Goal: Transaction & Acquisition: Purchase product/service

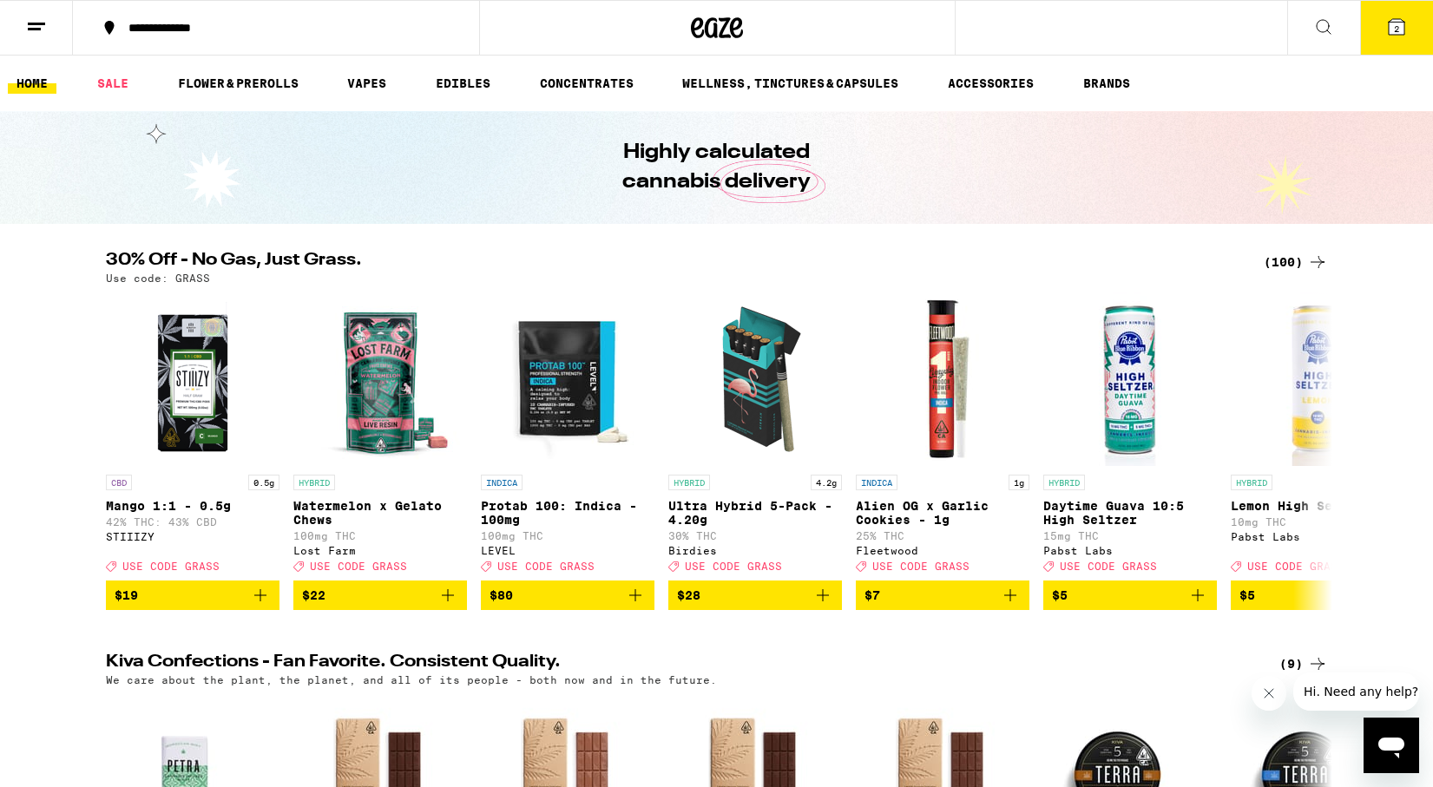
click at [1304, 260] on div "(100)" at bounding box center [1295, 262] width 64 height 21
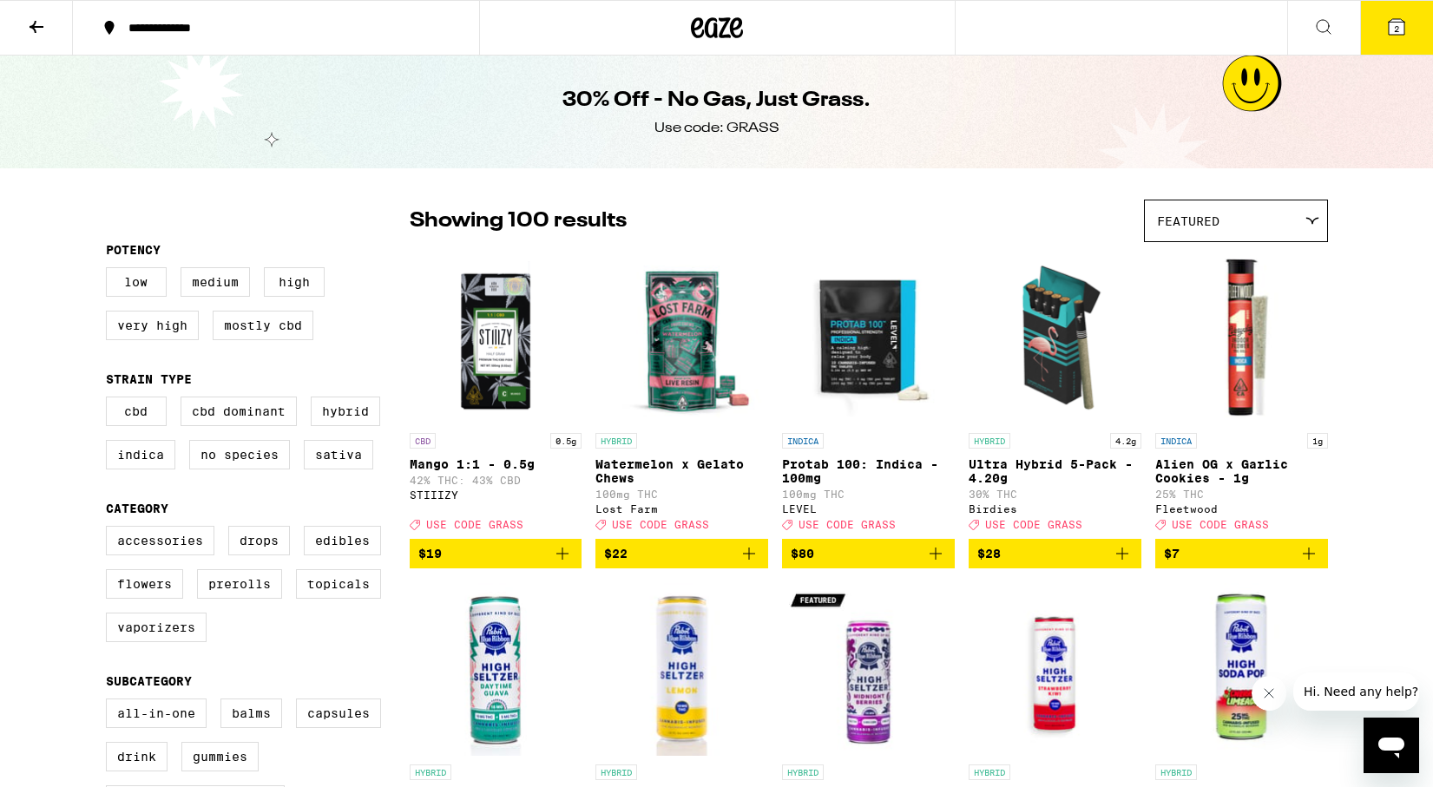
click at [1397, 45] on button "2" at bounding box center [1396, 28] width 73 height 54
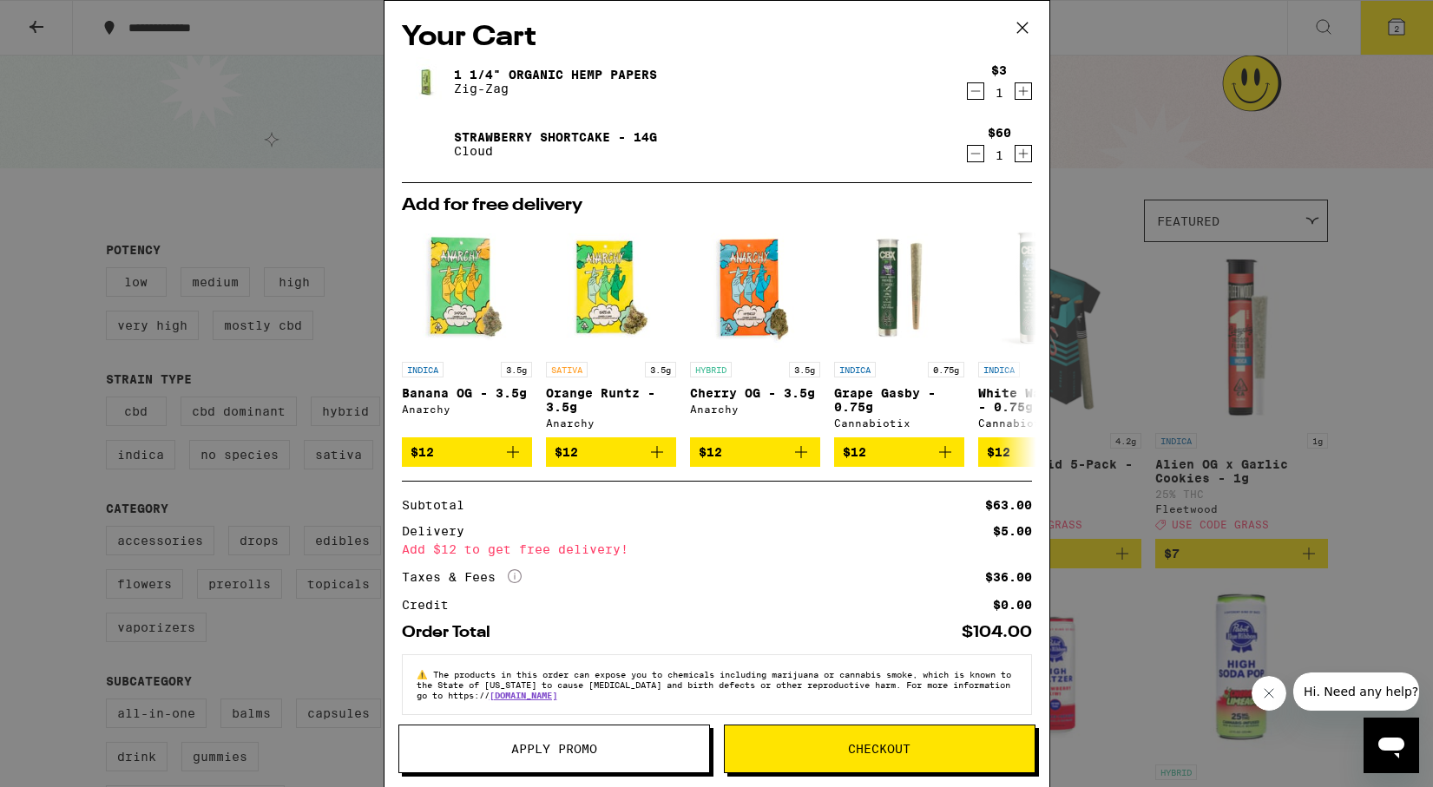
click at [1125, 128] on div "Your Cart 1 1/4" Organic Hemp Papers Zig-Zag $3 1 Strawberry Shortcake - 14g Cl…" at bounding box center [716, 393] width 1433 height 787
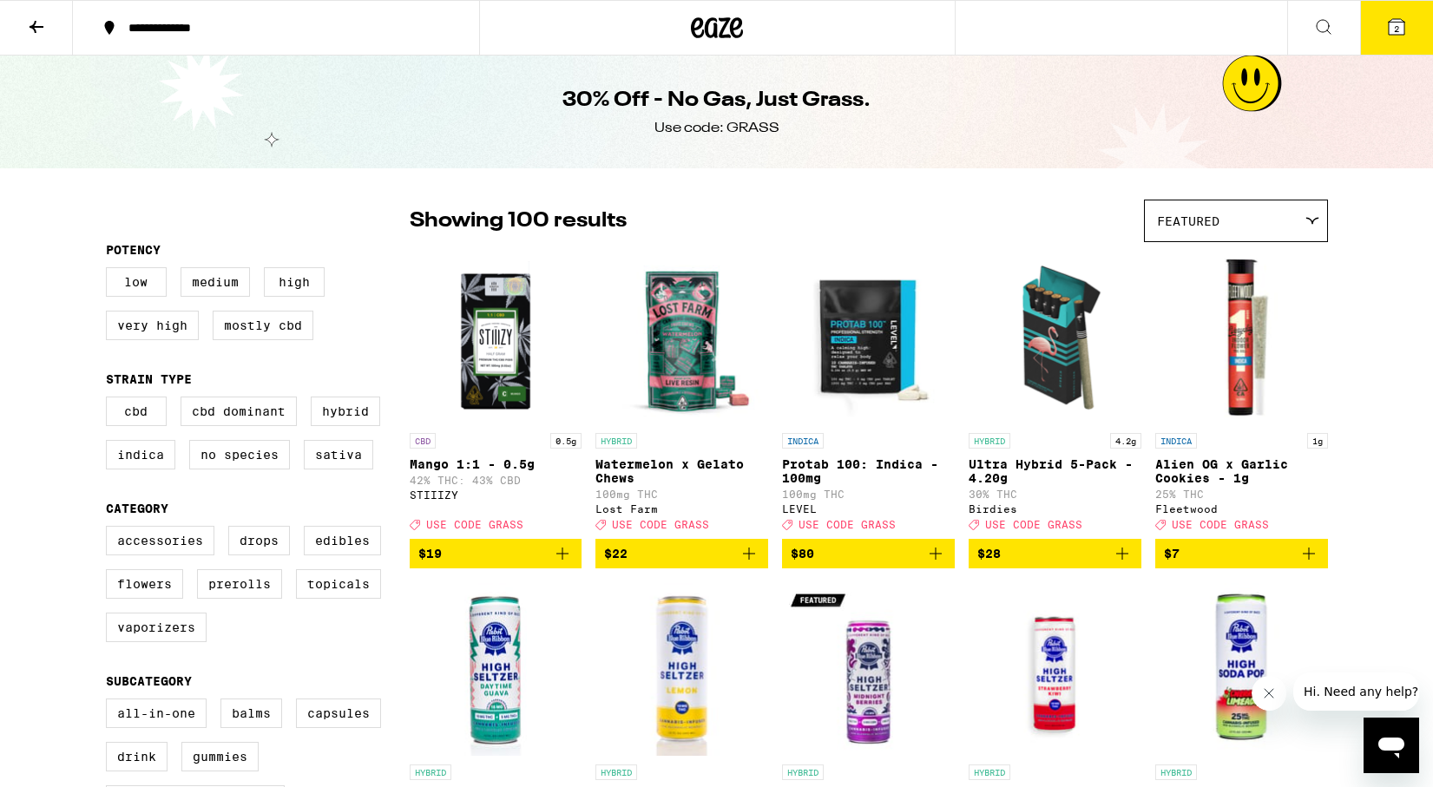
click at [49, 34] on button at bounding box center [36, 28] width 73 height 55
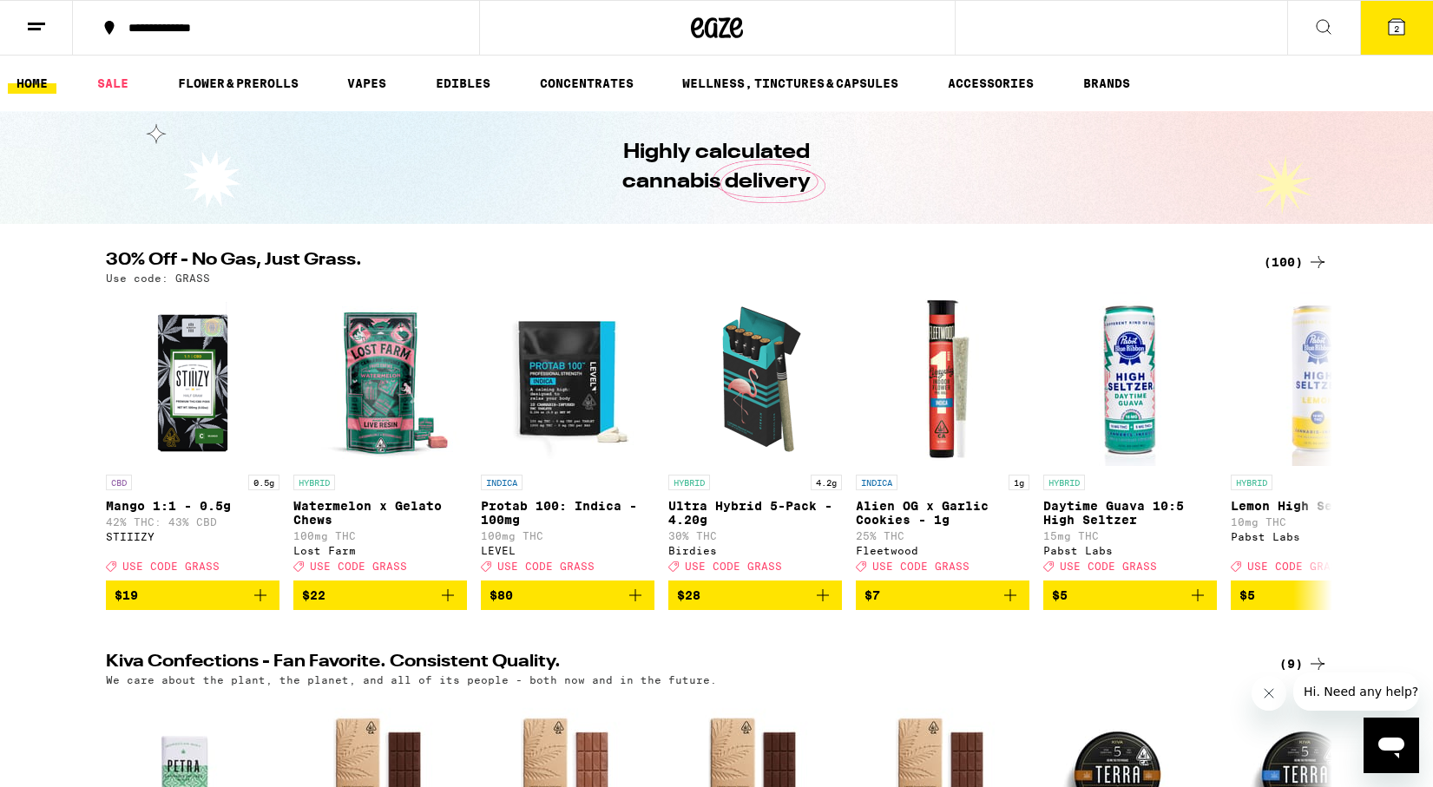
click at [43, 20] on icon at bounding box center [36, 26] width 21 height 21
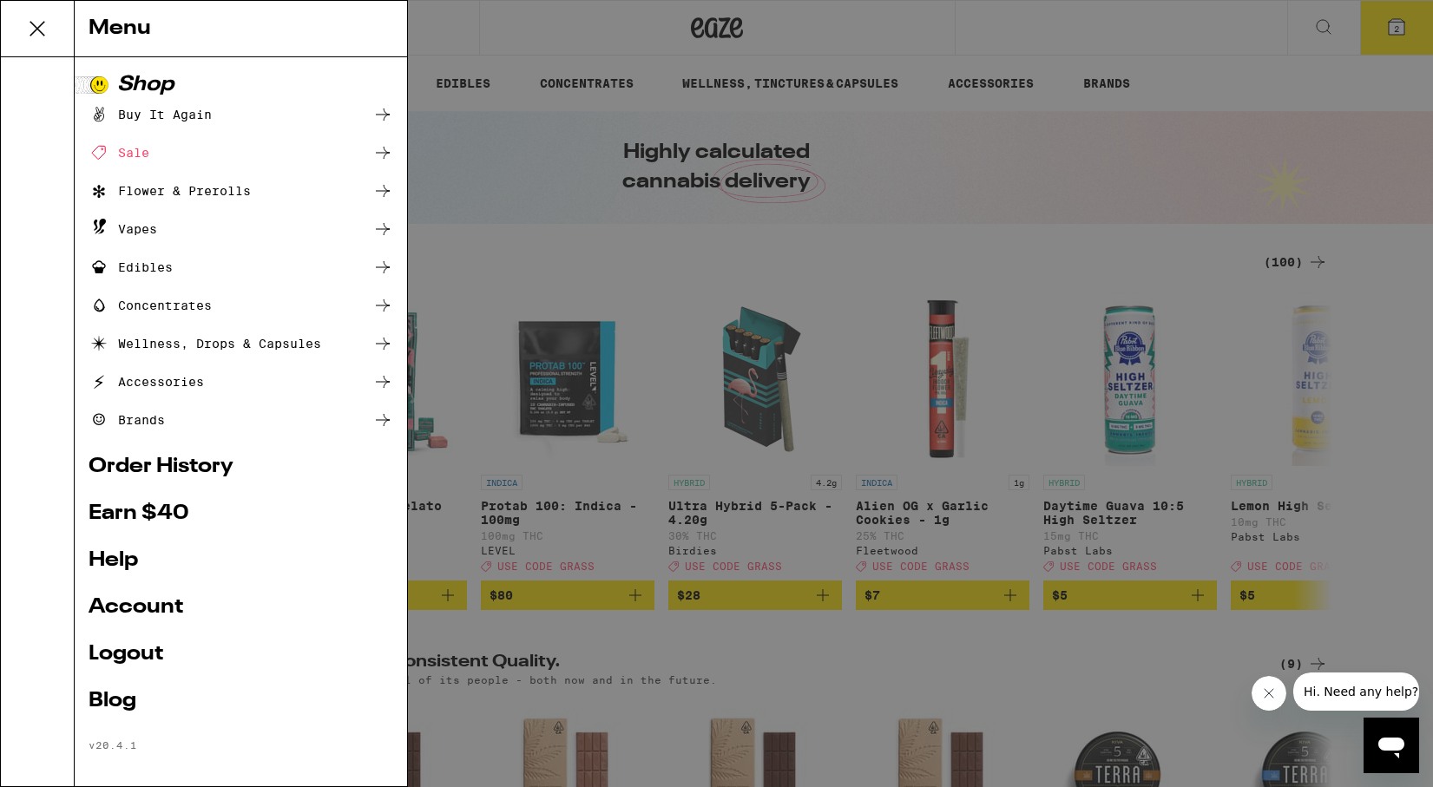
click at [113, 614] on link "Account" at bounding box center [241, 607] width 305 height 21
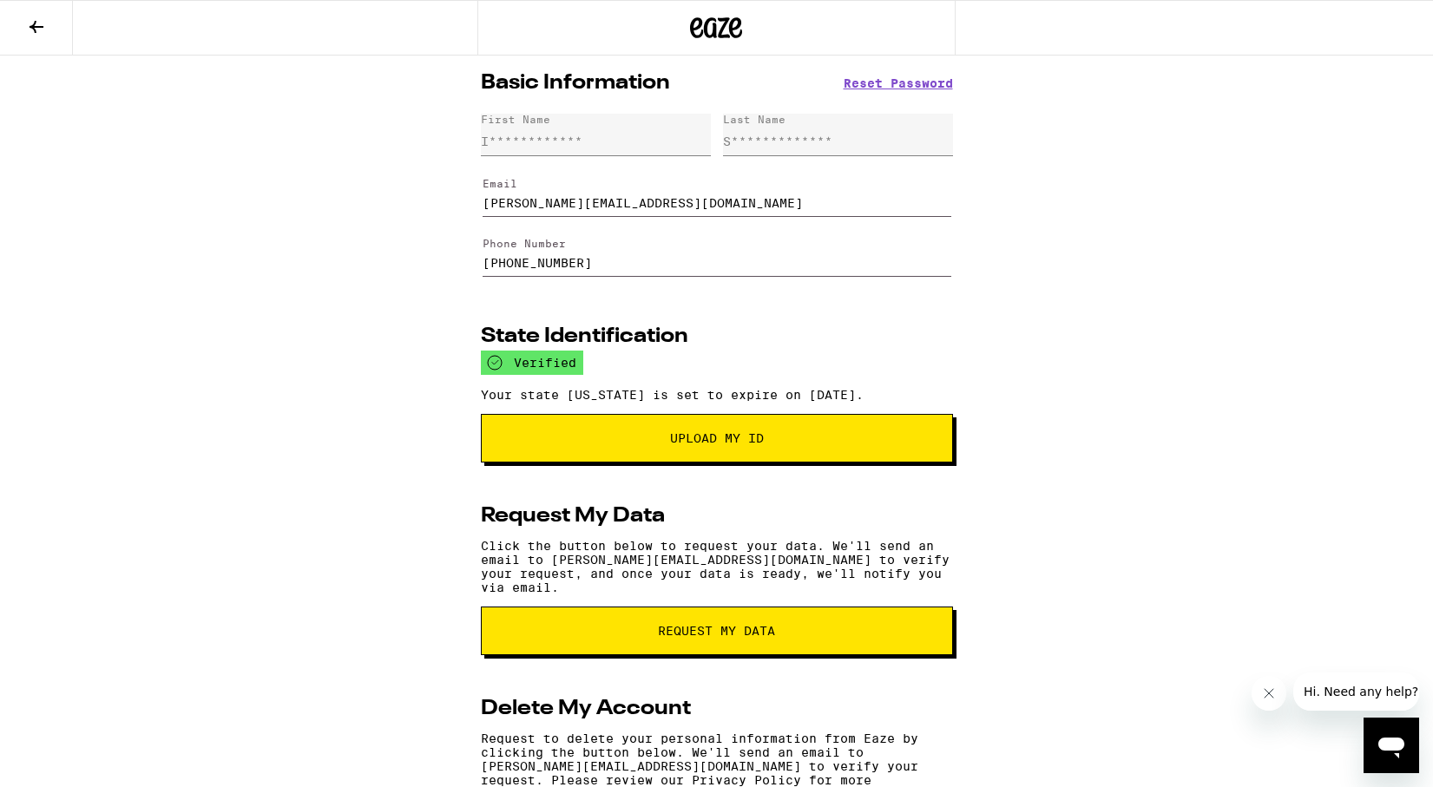
click at [1117, 168] on div "**********" at bounding box center [716, 487] width 1433 height 863
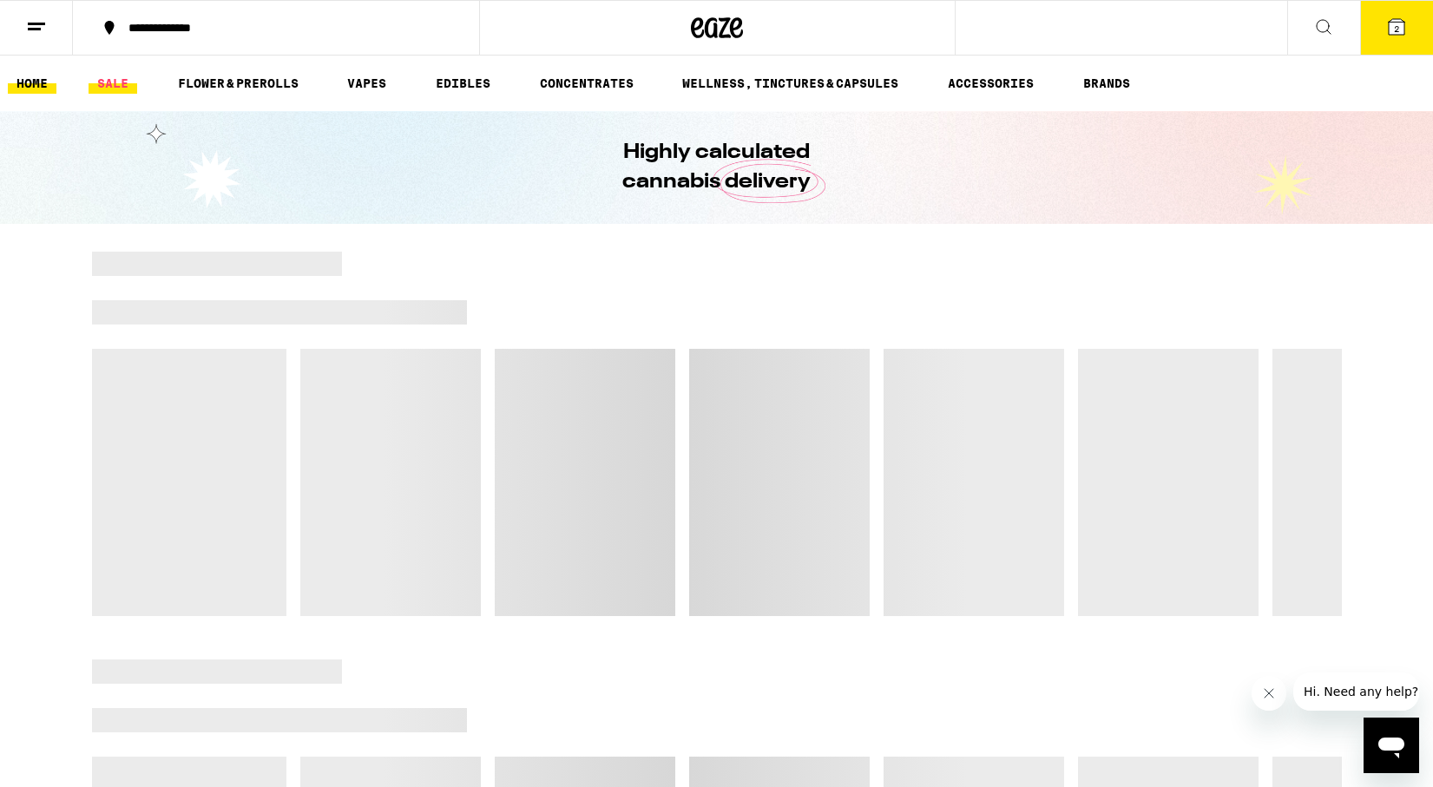
click at [112, 81] on link "SALE" at bounding box center [113, 83] width 49 height 21
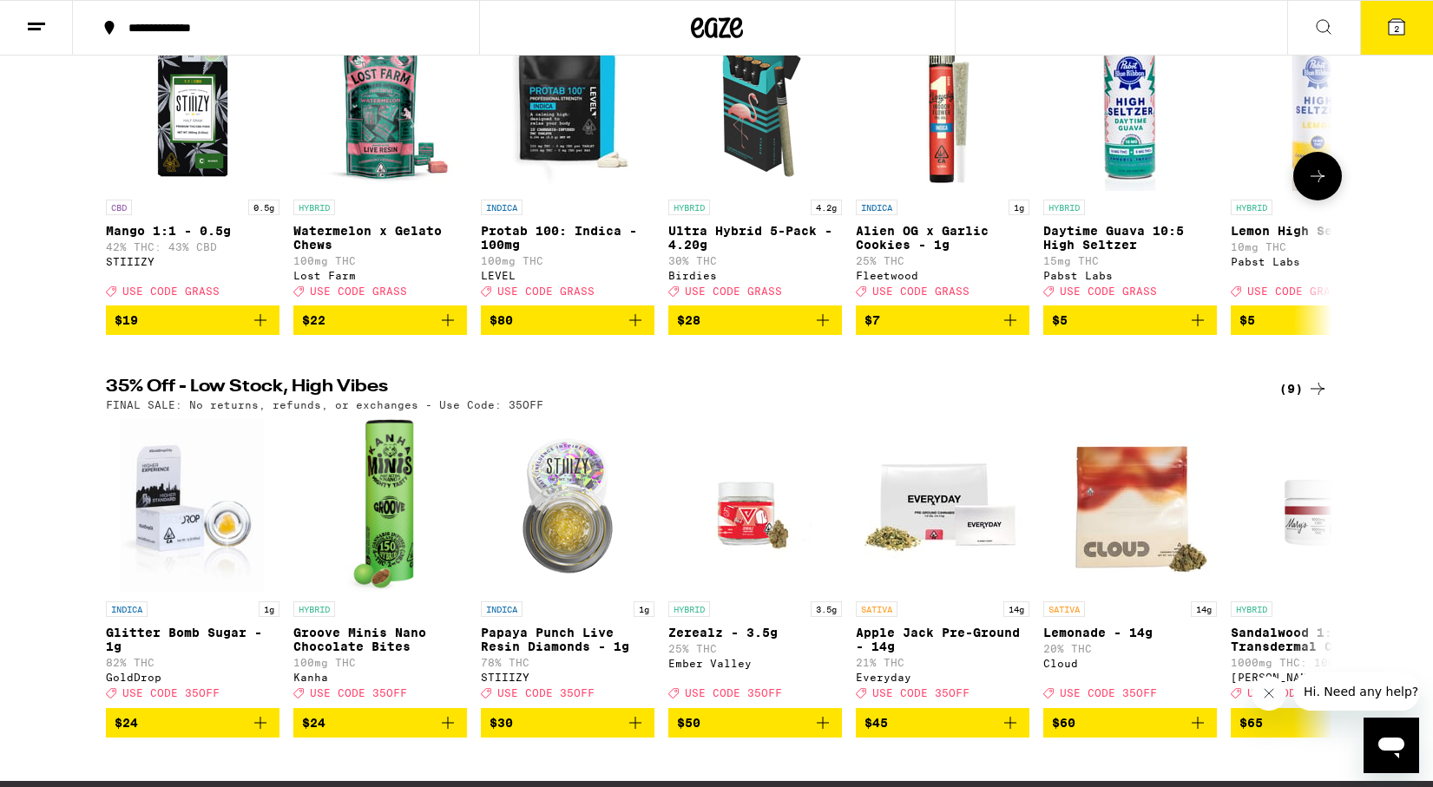
scroll to position [316, 0]
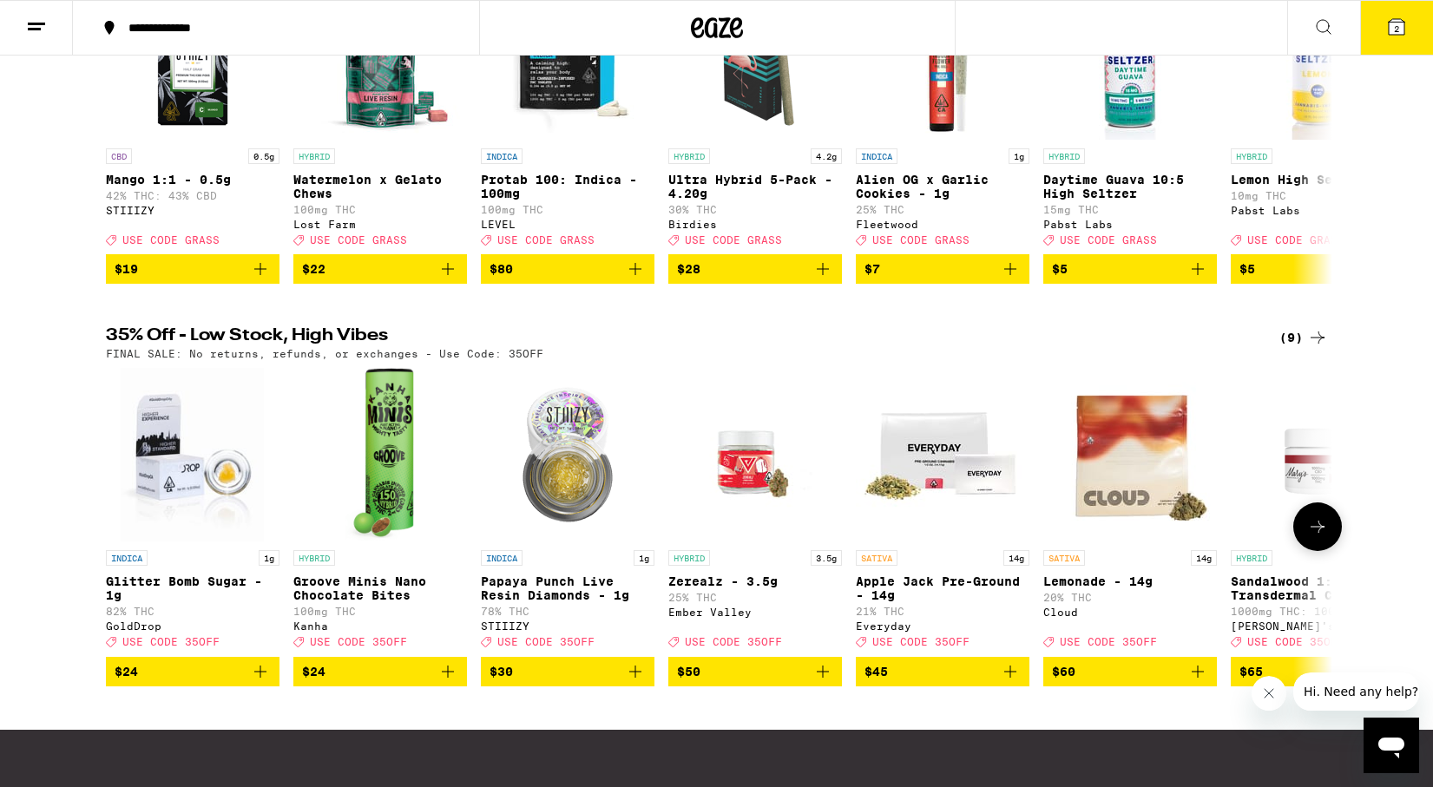
click at [1318, 533] on icon at bounding box center [1317, 527] width 14 height 12
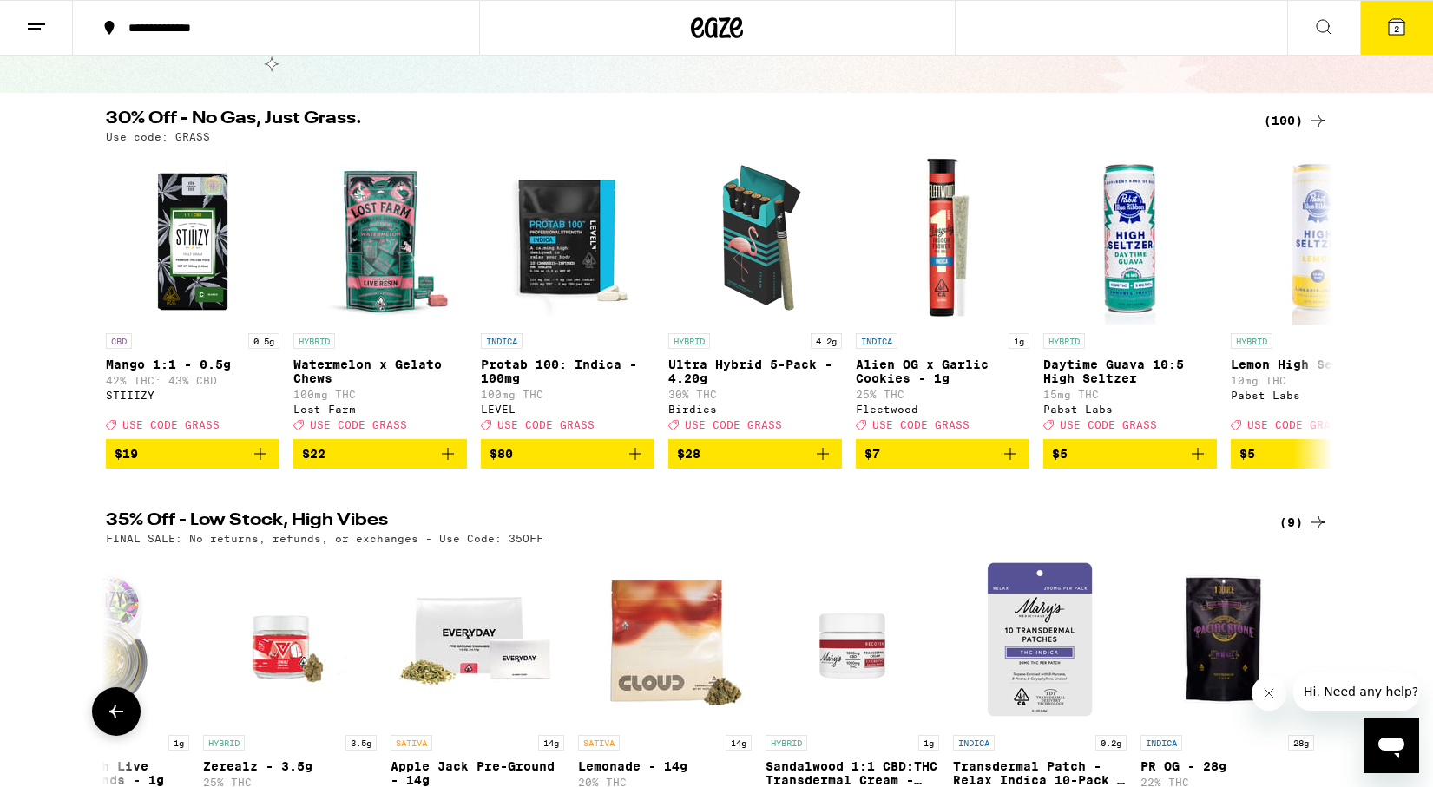
scroll to position [0, 0]
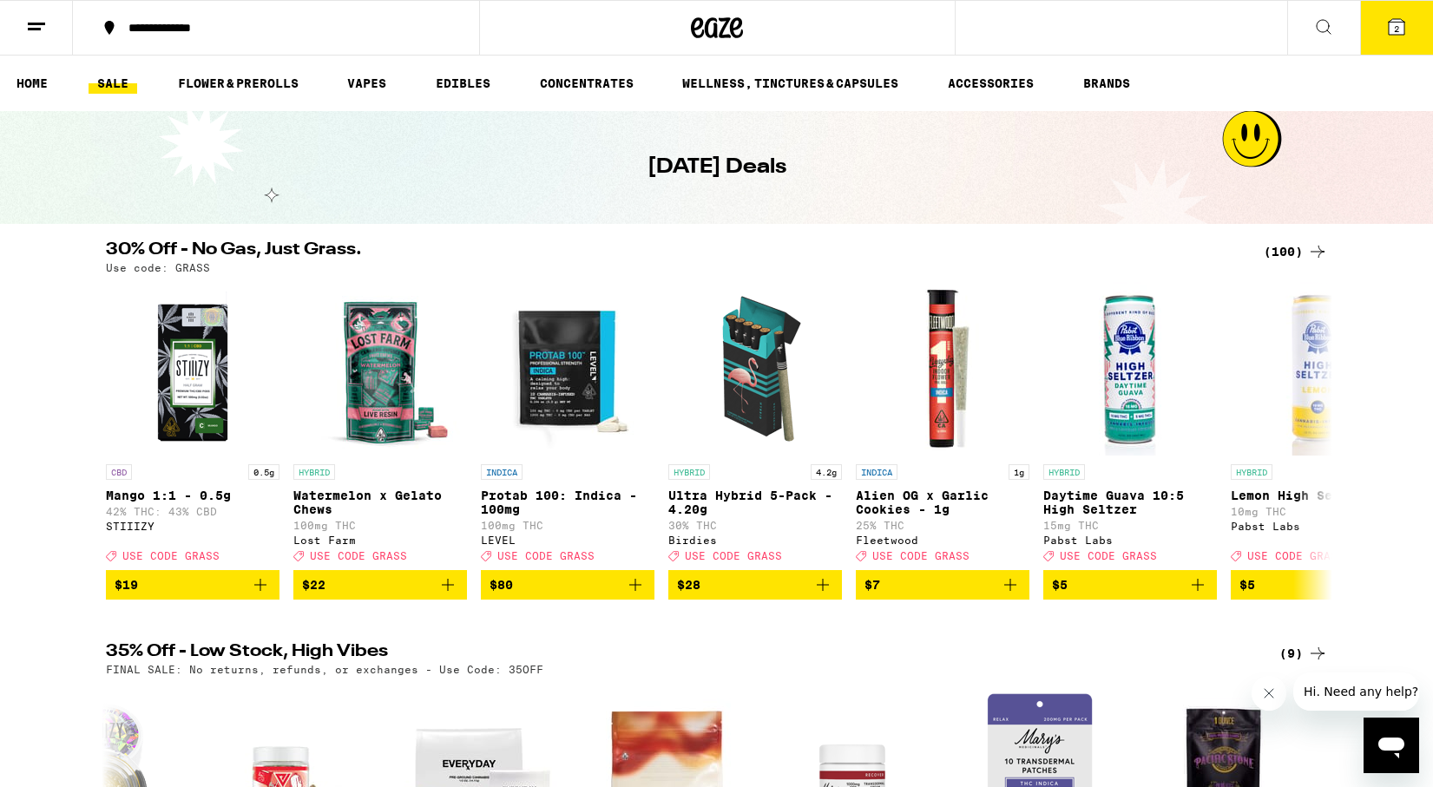
click at [1310, 247] on icon at bounding box center [1317, 251] width 21 height 21
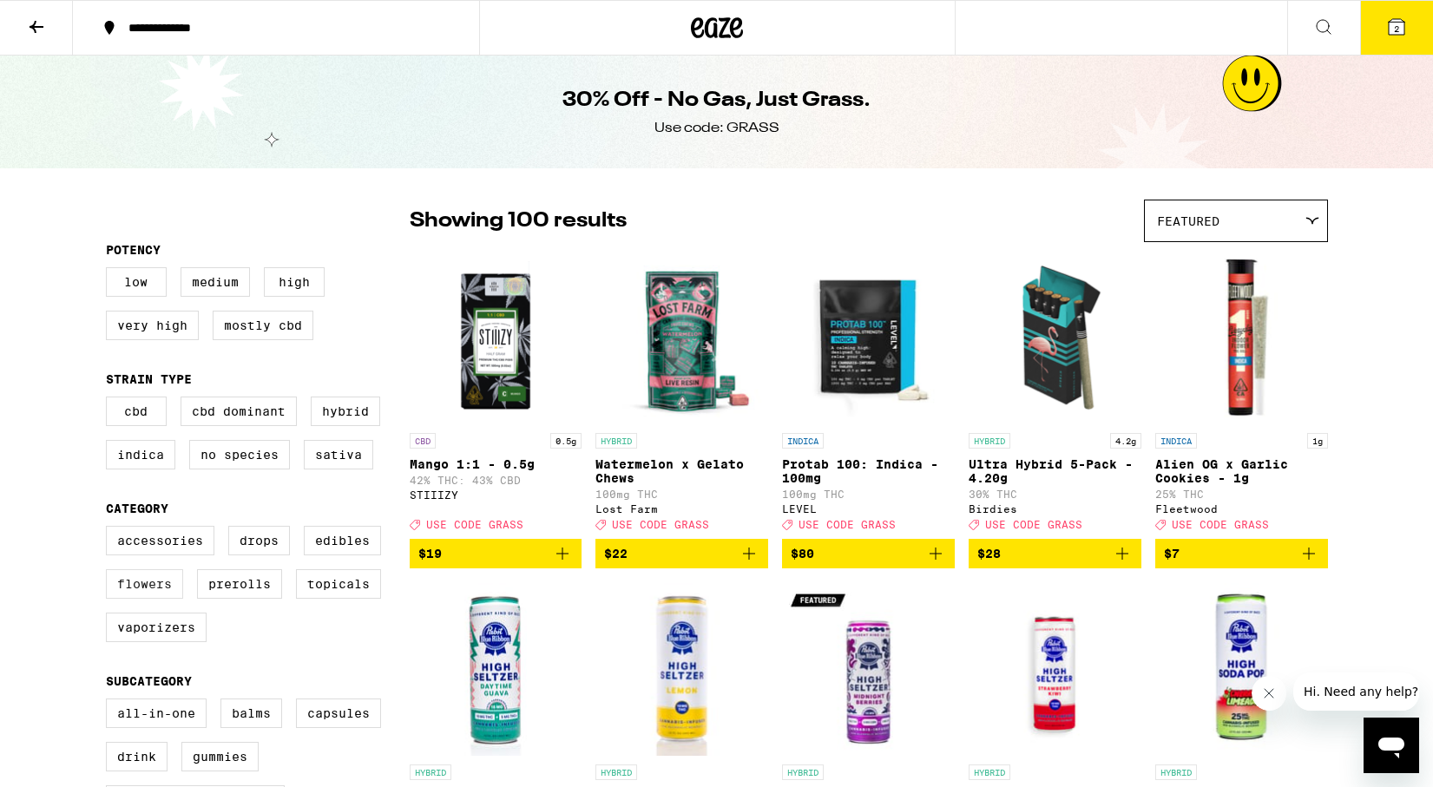
click at [161, 599] on label "Flowers" at bounding box center [144, 584] width 77 height 30
click at [110, 529] on input "Flowers" at bounding box center [109, 528] width 1 height 1
checkbox input "true"
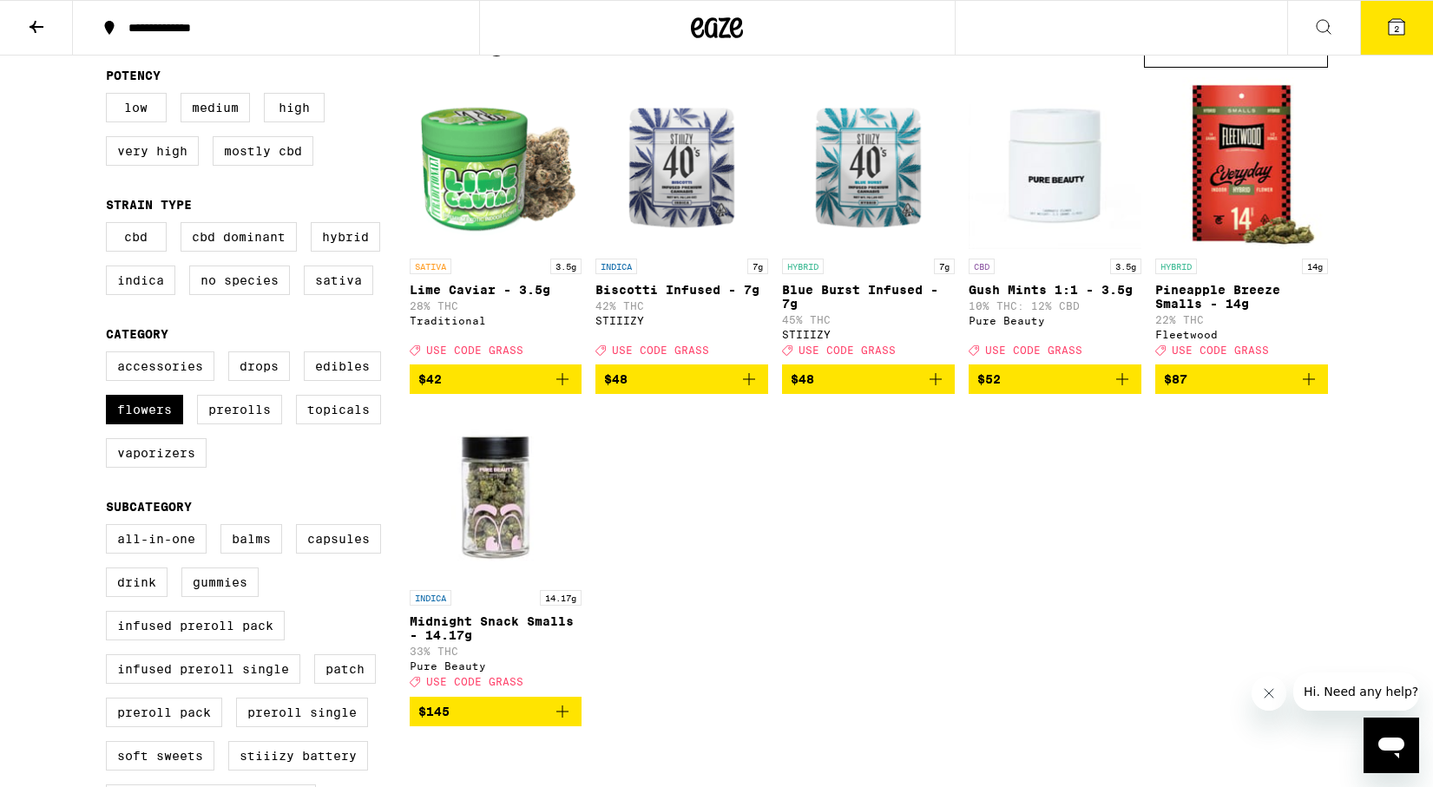
scroll to position [175, 0]
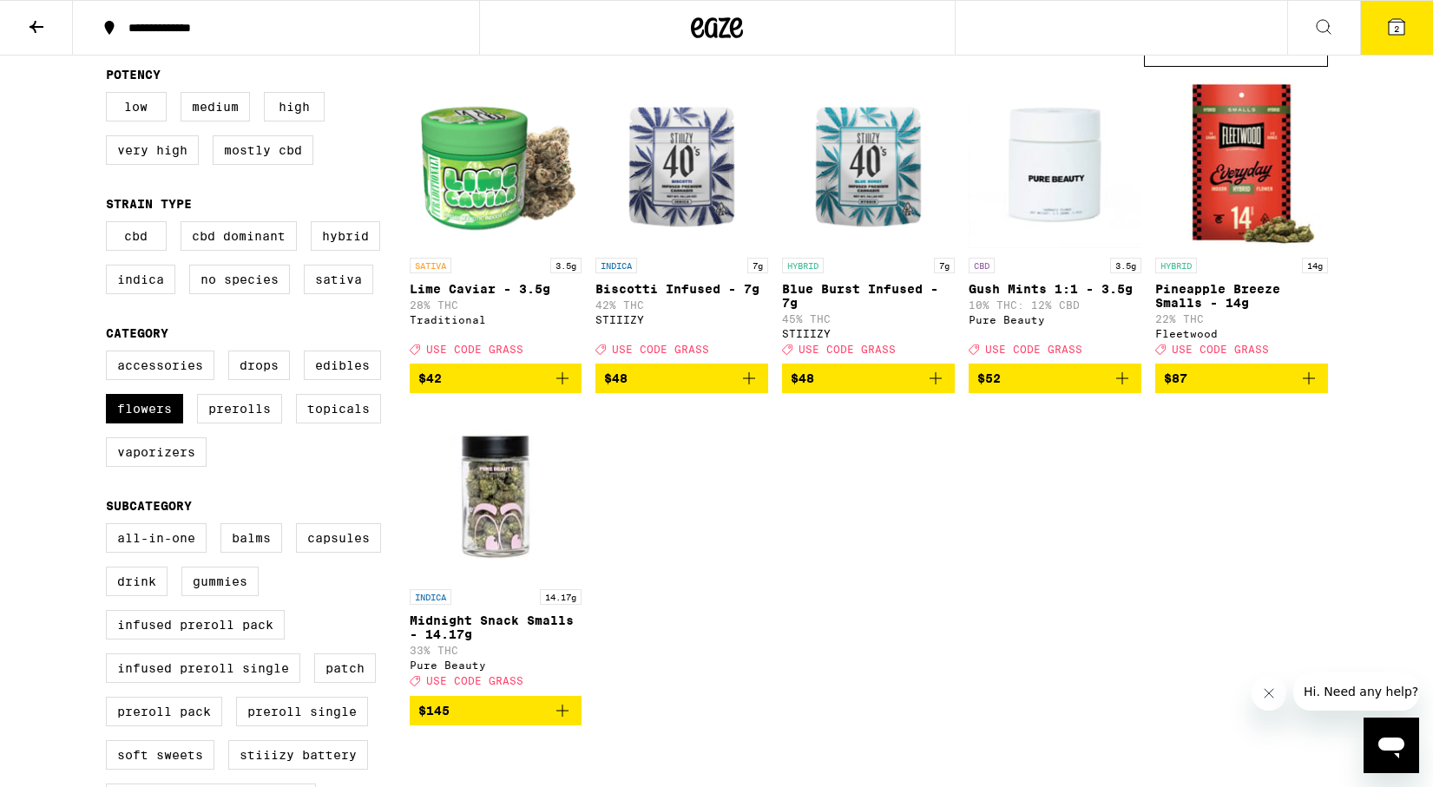
click at [1310, 389] on icon "Add to bag" at bounding box center [1308, 378] width 21 height 21
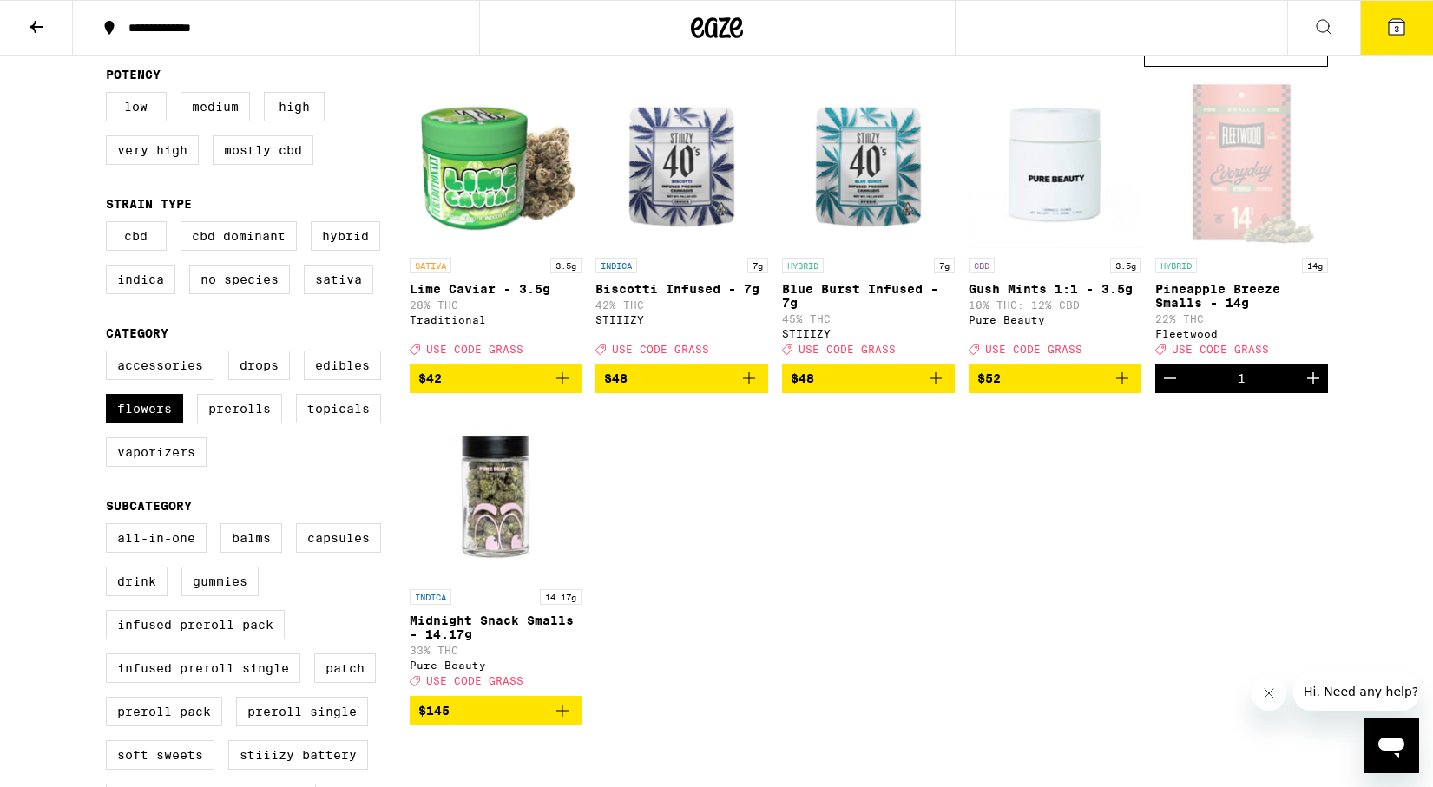
click at [1403, 33] on icon at bounding box center [1396, 27] width 16 height 16
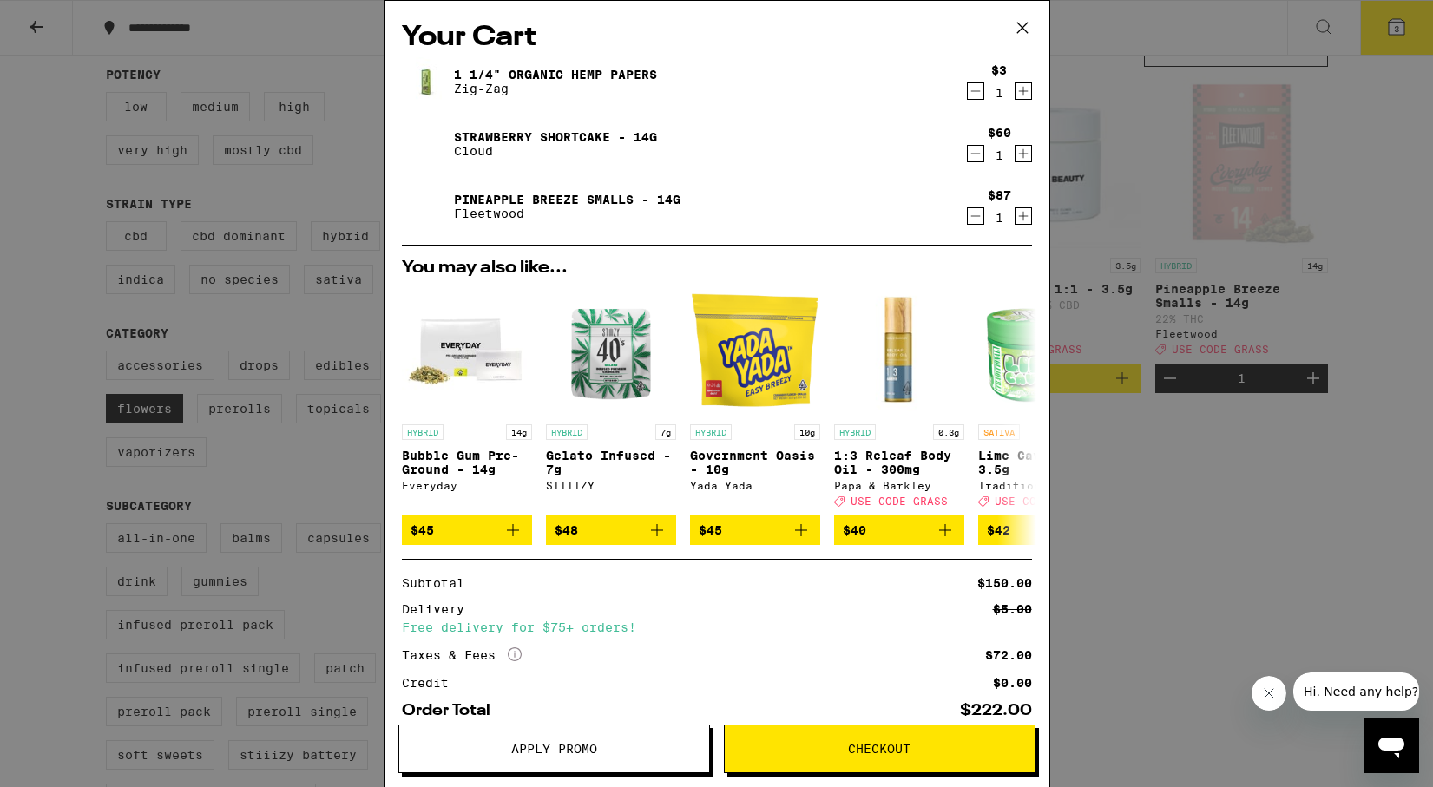
click at [978, 150] on icon "Decrement" at bounding box center [975, 153] width 16 height 21
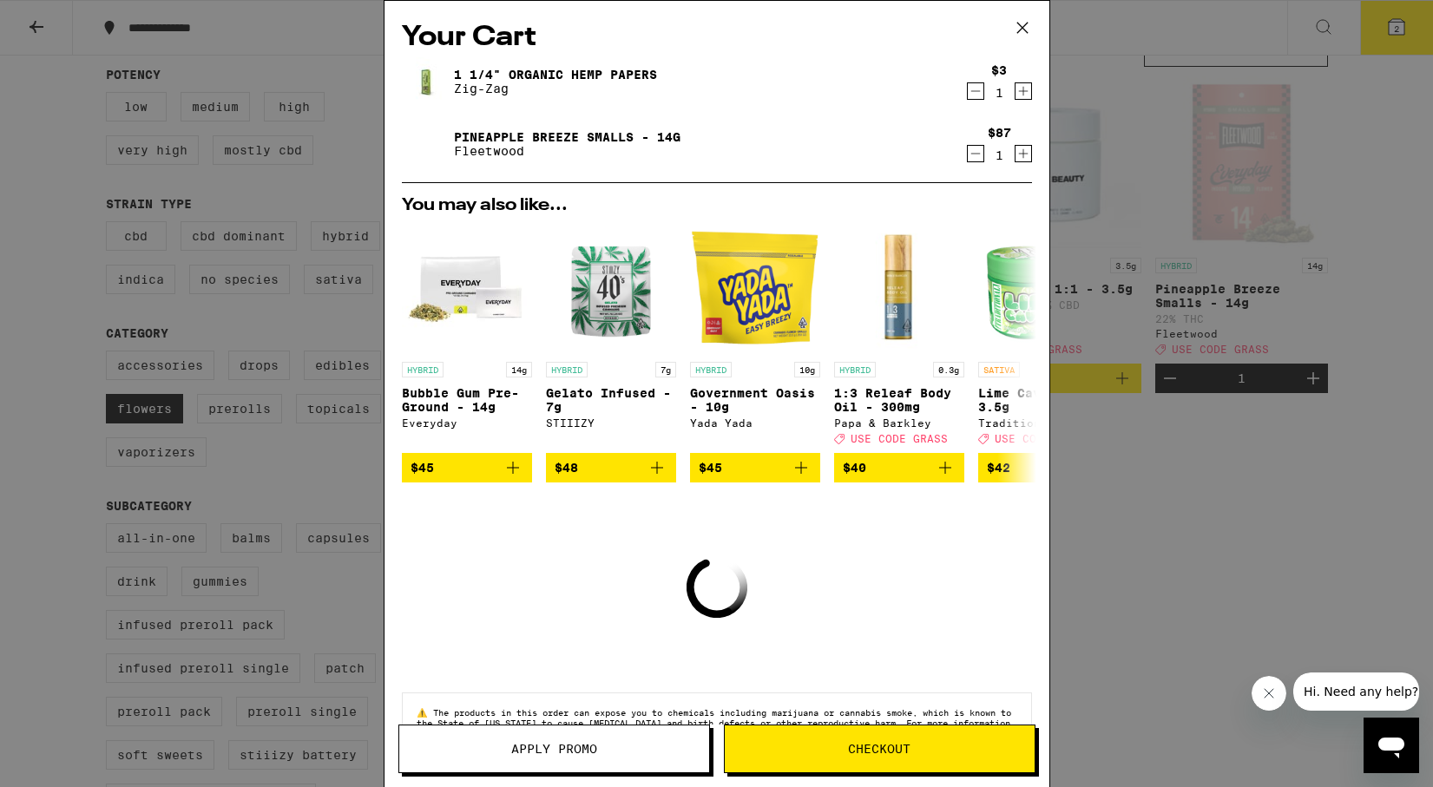
click at [977, 87] on icon "Decrement" at bounding box center [975, 91] width 16 height 21
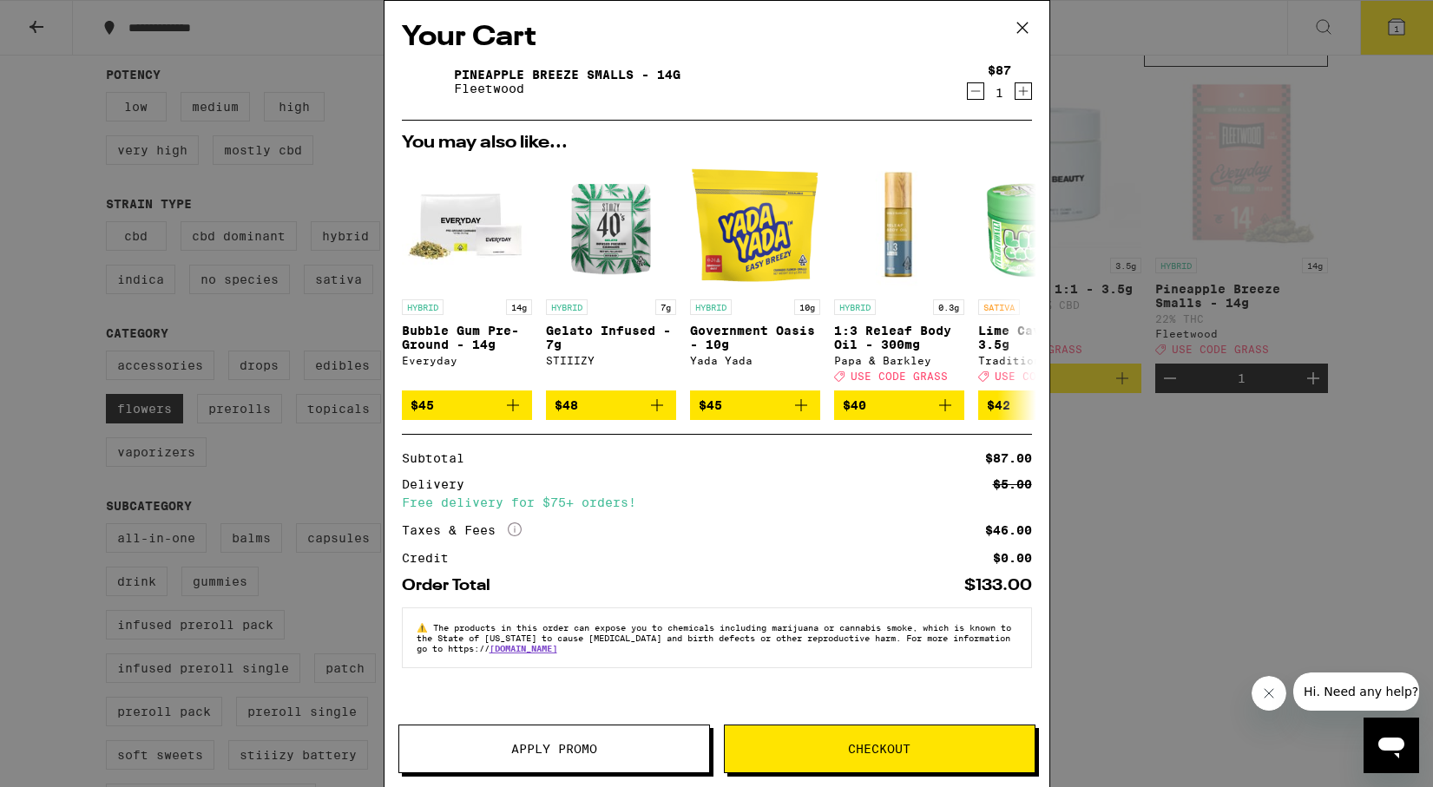
click at [456, 744] on span "Apply Promo" at bounding box center [554, 749] width 310 height 12
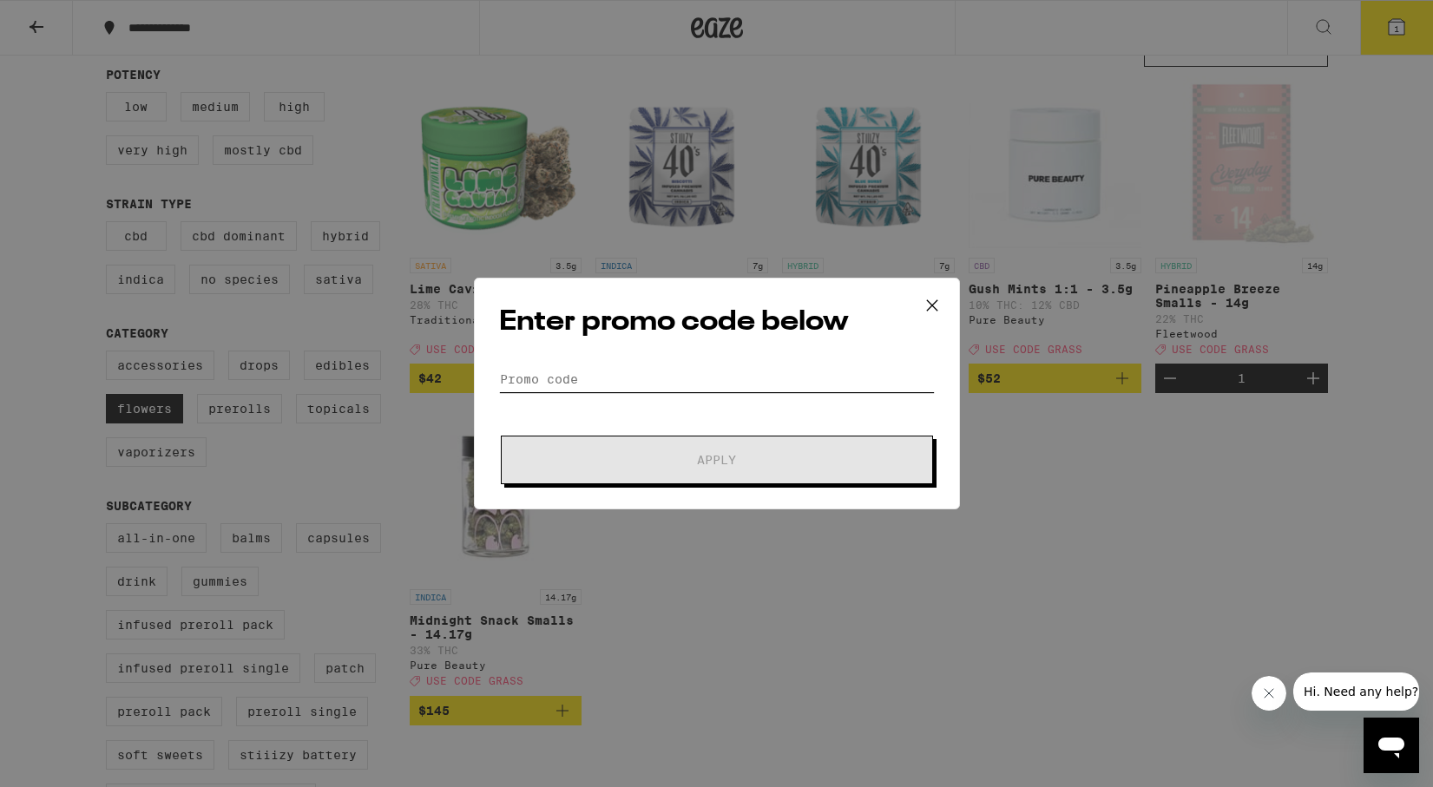
click at [623, 377] on input "Promo Code" at bounding box center [717, 379] width 436 height 26
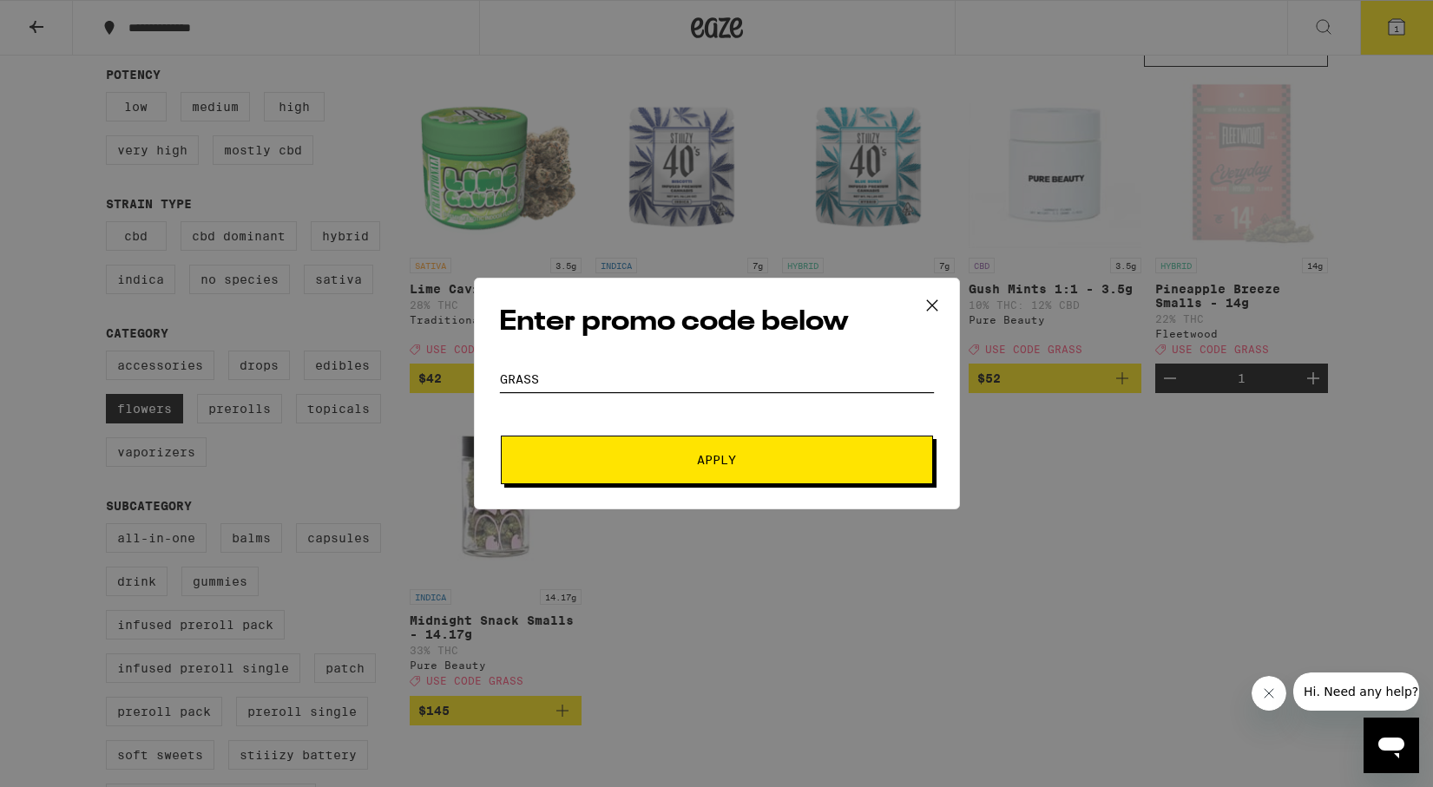
type input "GRASS"
click at [745, 459] on span "Apply" at bounding box center [717, 460] width 312 height 12
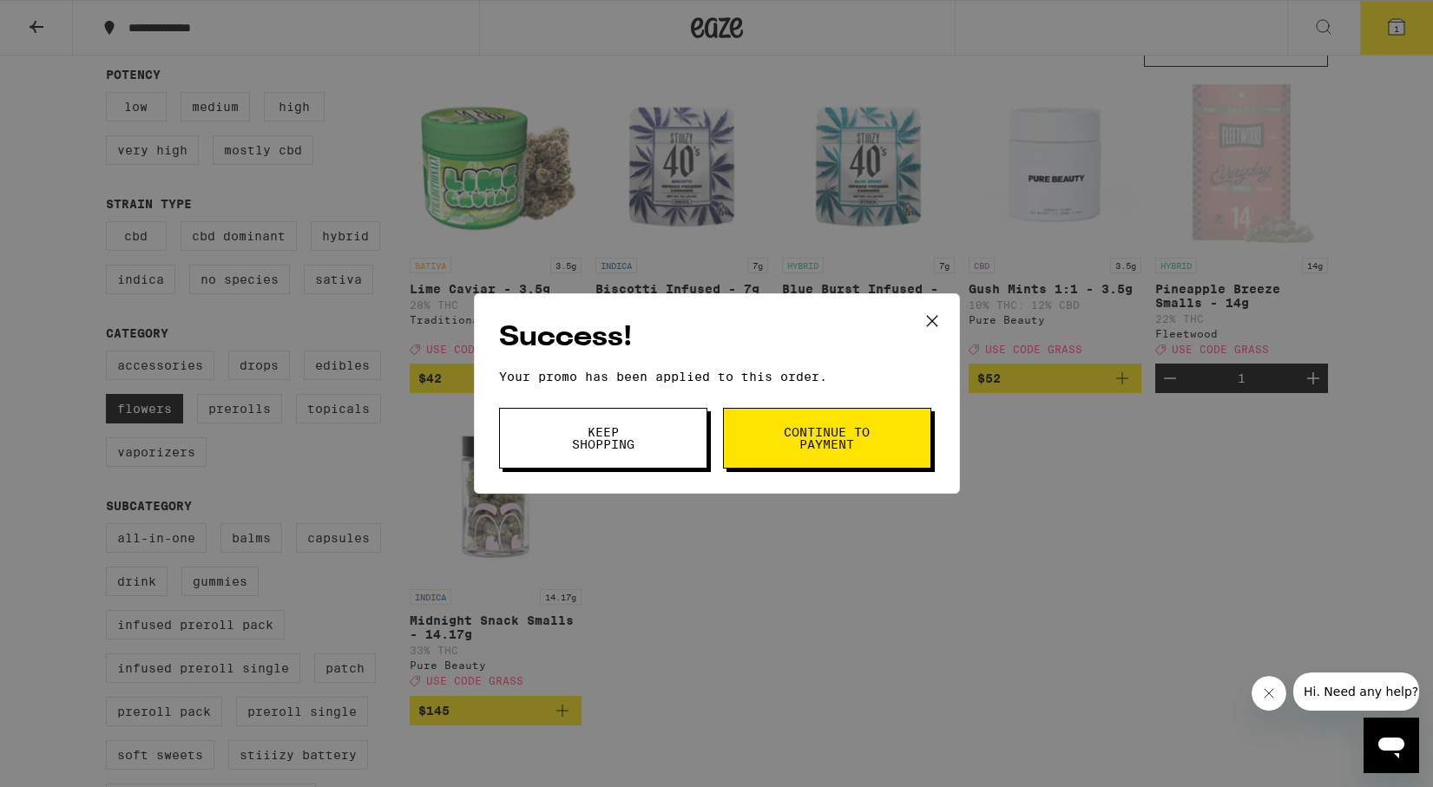
click at [773, 456] on button "Continue to payment" at bounding box center [827, 438] width 208 height 61
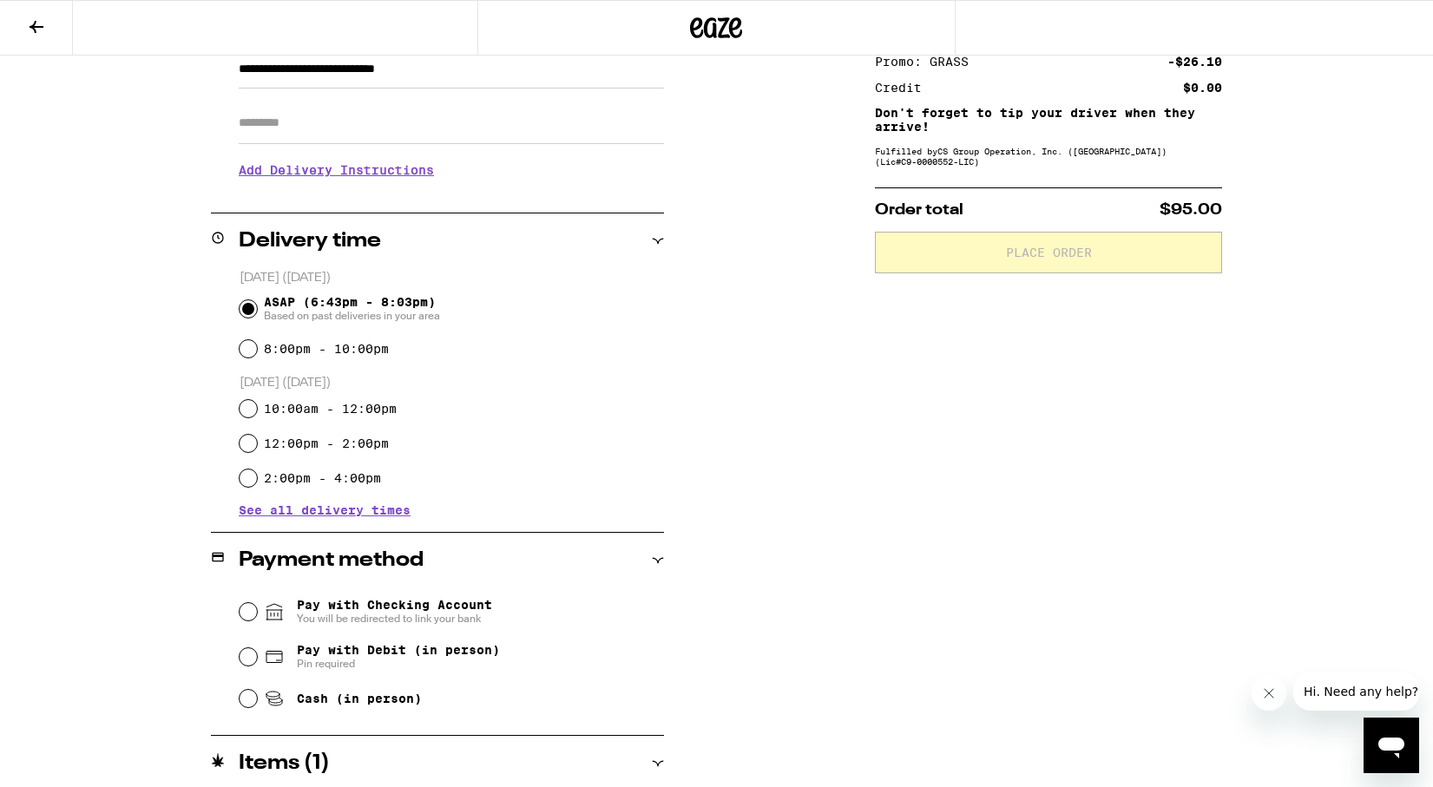
scroll to position [339, 0]
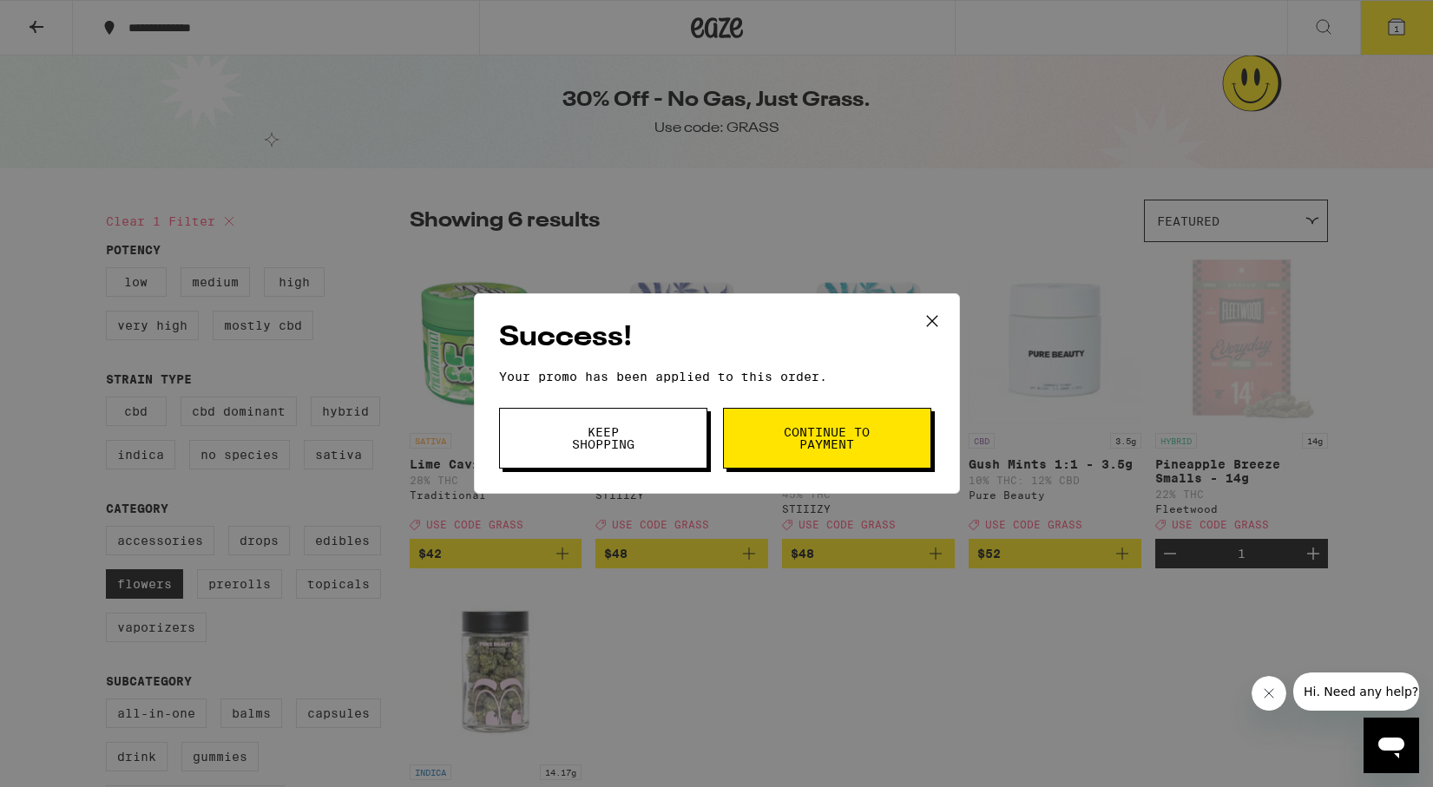
click at [934, 318] on icon at bounding box center [932, 321] width 26 height 26
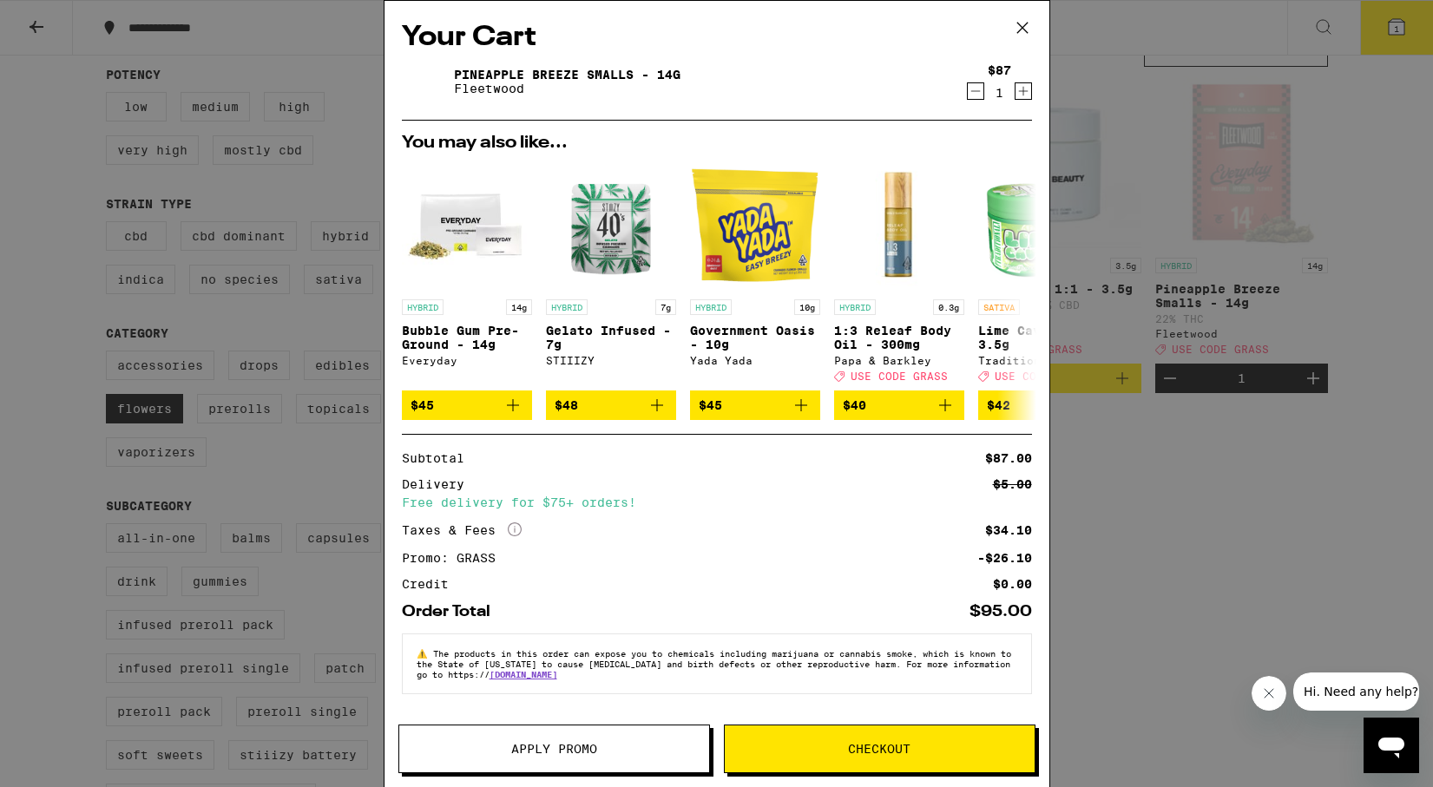
click at [1022, 28] on icon at bounding box center [1021, 28] width 10 height 10
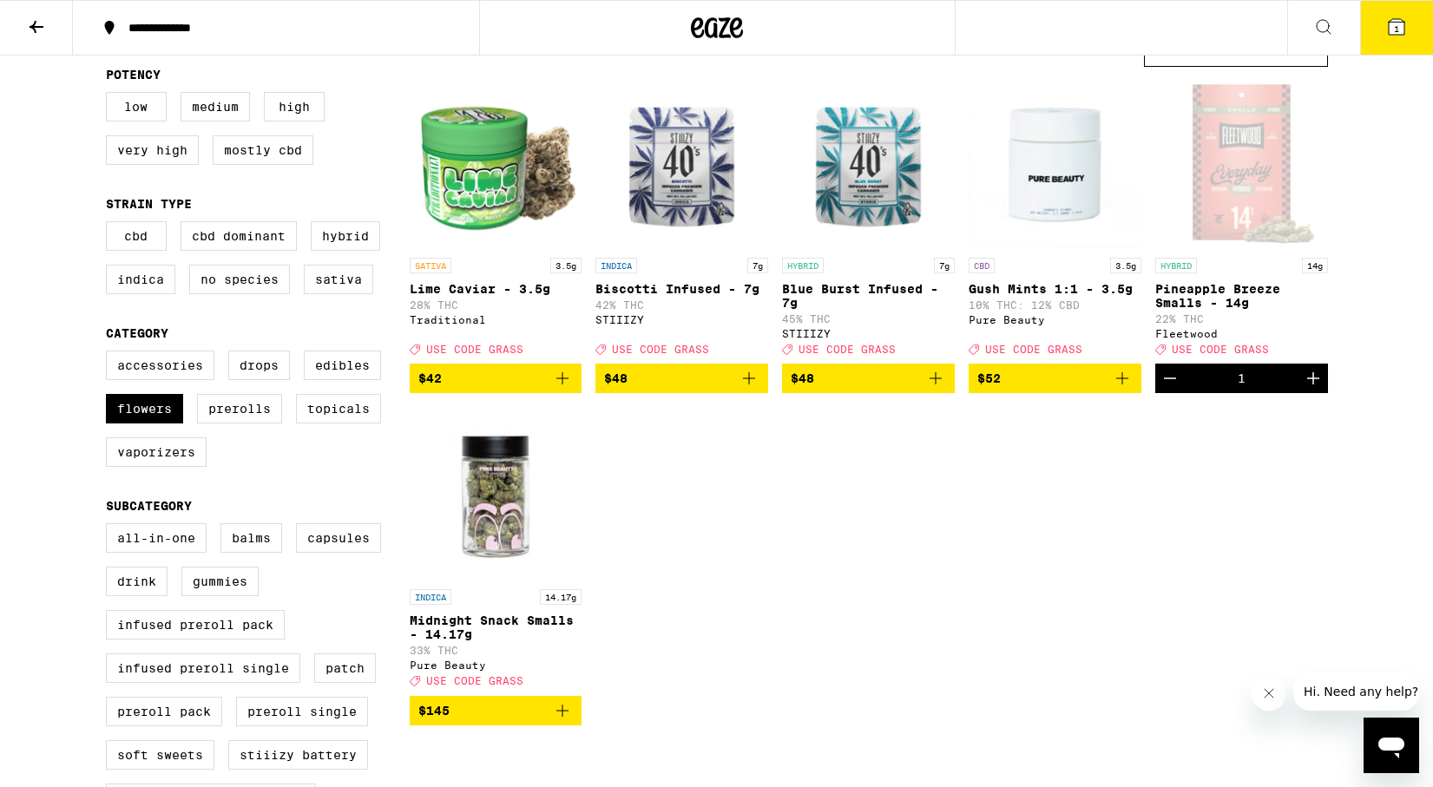
click at [1012, 41] on div "**********" at bounding box center [716, 28] width 1433 height 56
